Goal: Information Seeking & Learning: Check status

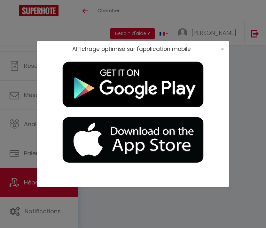
click at [219, 49] on div "×" at bounding box center [220, 49] width 16 height 6
click at [223, 49] on span "×" at bounding box center [223, 49] width 4 height 8
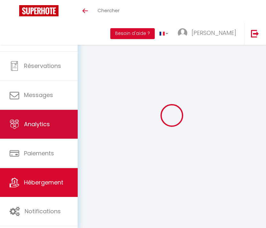
click at [47, 130] on link "Analytics" at bounding box center [39, 124] width 78 height 29
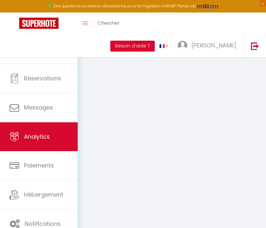
select select "2025"
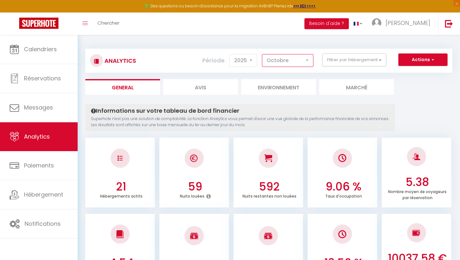
click at [266, 63] on select "[PERSON_NAME] Mars [PERSON_NAME] Juin Juillet Août Septembre Octobre Novembre D…" at bounding box center [287, 60] width 51 height 13
click at [266, 58] on select "[PERSON_NAME] Mars [PERSON_NAME] Juin Juillet Août Septembre Octobre Novembre D…" at bounding box center [287, 60] width 51 height 13
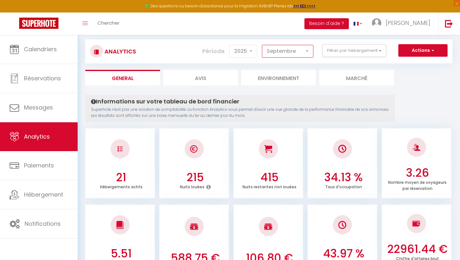
scroll to position [9, 0]
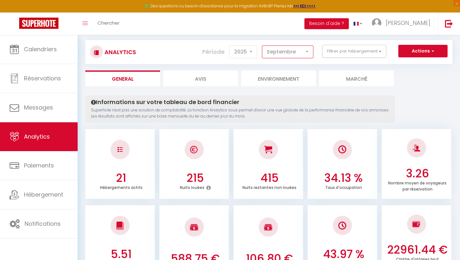
click at [266, 55] on select "[PERSON_NAME] Mars [PERSON_NAME] Juin Juillet Août Septembre Octobre Novembre D…" at bounding box center [287, 51] width 51 height 13
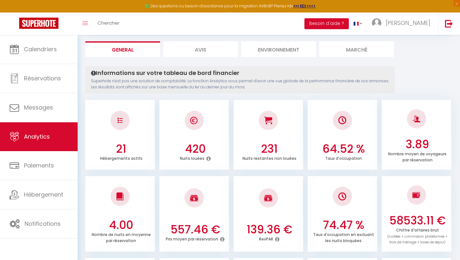
scroll to position [0, 0]
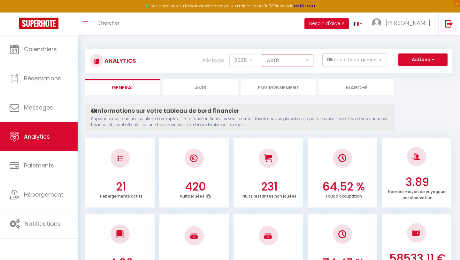
click at [266, 59] on select "[PERSON_NAME] Mars [PERSON_NAME] Juin Juillet Août Septembre Octobre Novembre D…" at bounding box center [287, 60] width 51 height 13
click at [266, 60] on select "[PERSON_NAME] Mars [PERSON_NAME] Juin Juillet Août Septembre Octobre Novembre D…" at bounding box center [287, 60] width 51 height 13
click at [266, 56] on select "[PERSON_NAME] Mars [PERSON_NAME] Juin Juillet Août Septembre Octobre Novembre D…" at bounding box center [287, 60] width 51 height 13
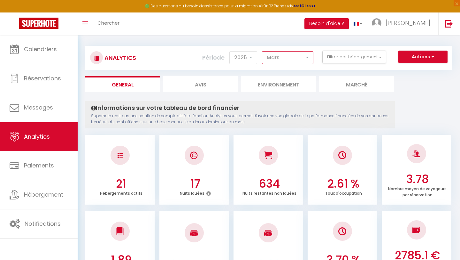
scroll to position [3, 0]
click at [266, 59] on select "[PERSON_NAME] Mars [PERSON_NAME] Juin Juillet Août Septembre Octobre Novembre D…" at bounding box center [287, 57] width 51 height 13
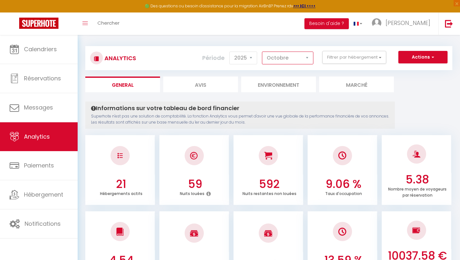
click at [266, 56] on select "[PERSON_NAME] Mars [PERSON_NAME] Juin Juillet Août Septembre Octobre Novembre D…" at bounding box center [287, 57] width 51 height 13
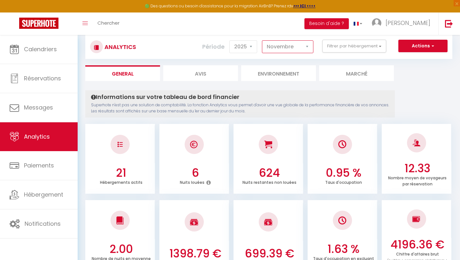
scroll to position [13, 0]
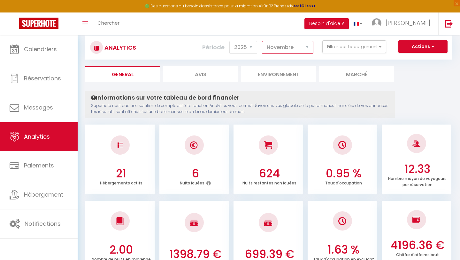
click at [266, 53] on select "[PERSON_NAME] Mars [PERSON_NAME] Juin Juillet Août Septembre Octobre Novembre D…" at bounding box center [287, 47] width 51 height 13
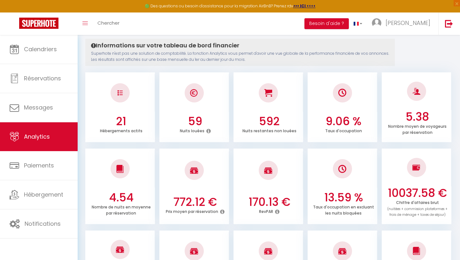
scroll to position [0, 0]
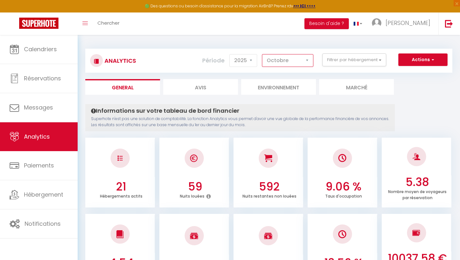
click at [266, 62] on select "[PERSON_NAME] Mars [PERSON_NAME] Juin Juillet Août Septembre Octobre Novembre D…" at bounding box center [287, 60] width 51 height 13
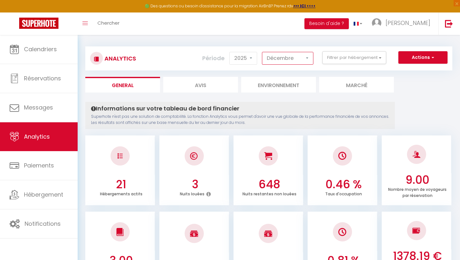
scroll to position [1, 0]
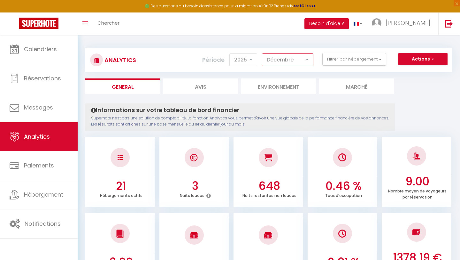
click at [266, 60] on select "[PERSON_NAME] Mars [PERSON_NAME] Juin Juillet Août Septembre Octobre Novembre D…" at bounding box center [287, 59] width 51 height 13
select select "8"
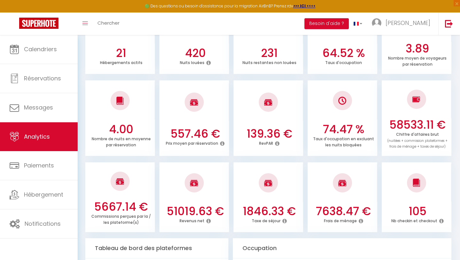
scroll to position [133, 0]
